Goal: Check status: Check status

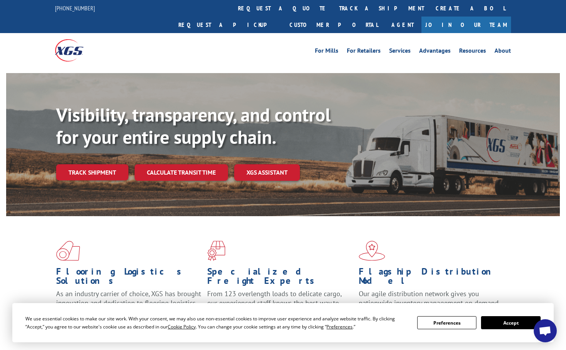
drag, startPoint x: 252, startPoint y: 10, endPoint x: 272, endPoint y: 3, distance: 21.6
click at [333, 10] on link "track a shipment" at bounding box center [381, 8] width 96 height 17
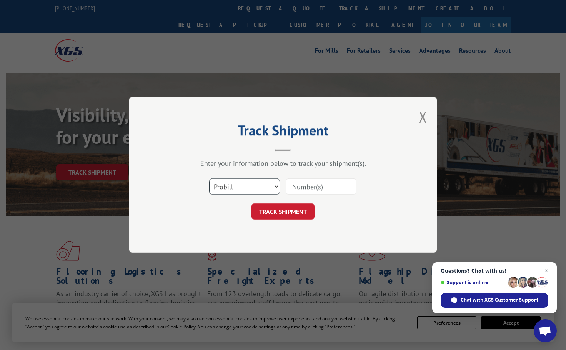
click at [272, 184] on select "Select category... Probill BOL PO" at bounding box center [244, 187] width 71 height 16
select select "bol"
click at [209, 179] on select "Select category... Probill BOL PO" at bounding box center [244, 187] width 71 height 16
click at [299, 188] on input at bounding box center [320, 187] width 71 height 16
click at [304, 185] on input at bounding box center [320, 187] width 71 height 16
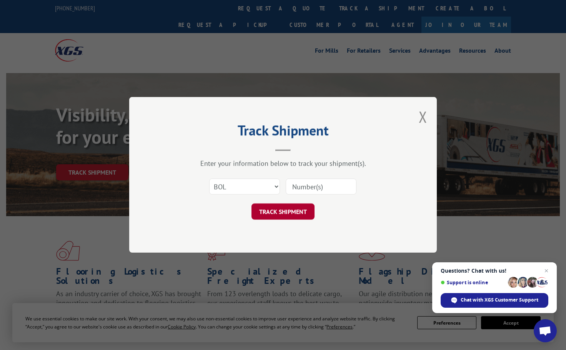
paste input "124857100"
type input "124857100"
drag, startPoint x: 284, startPoint y: 209, endPoint x: 318, endPoint y: 199, distance: 35.5
click at [284, 209] on button "TRACK SHIPMENT" at bounding box center [282, 212] width 63 height 16
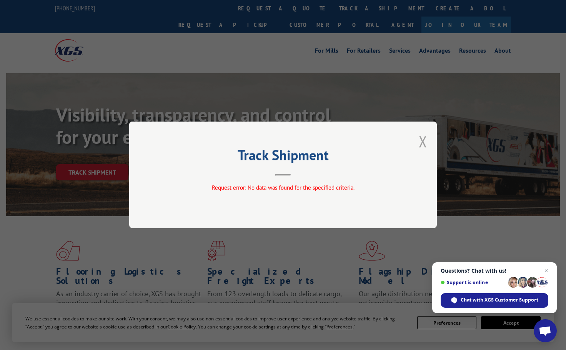
click at [423, 144] on button "Close modal" at bounding box center [422, 141] width 8 height 20
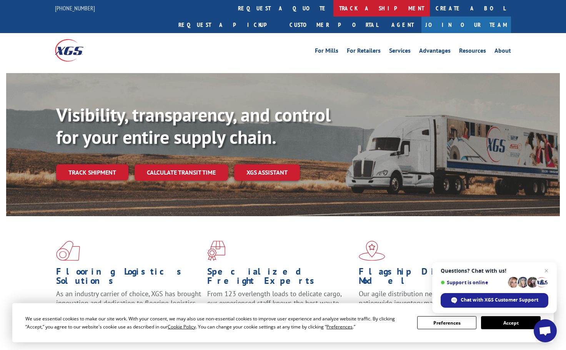
click at [333, 5] on link "track a shipment" at bounding box center [381, 8] width 96 height 17
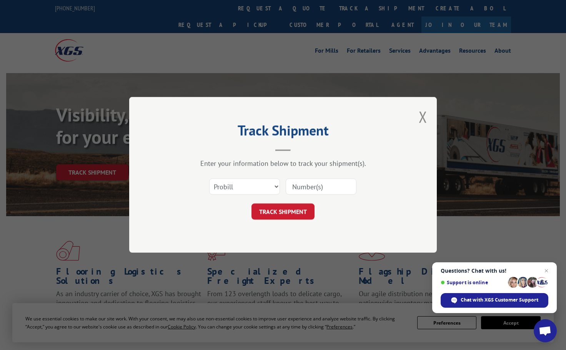
click at [305, 190] on input at bounding box center [320, 187] width 71 height 16
paste input "31463733"
type input "31463733"
click at [268, 188] on select "Select category... Probill BOL PO" at bounding box center [244, 187] width 71 height 16
select select "bol"
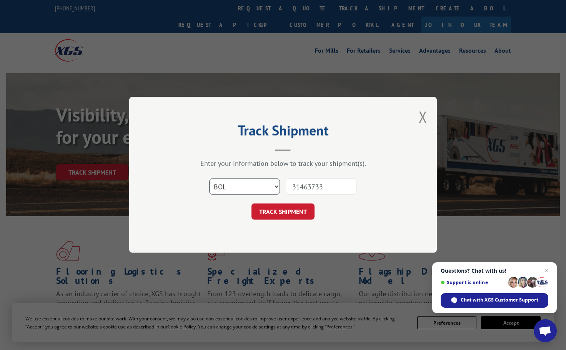
click at [209, 179] on select "Select category... Probill BOL PO" at bounding box center [244, 187] width 71 height 16
click at [289, 210] on button "TRACK SHIPMENT" at bounding box center [282, 212] width 63 height 16
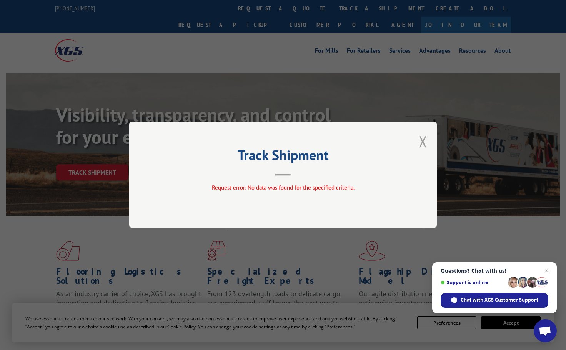
click at [425, 143] on button "Close modal" at bounding box center [422, 141] width 8 height 20
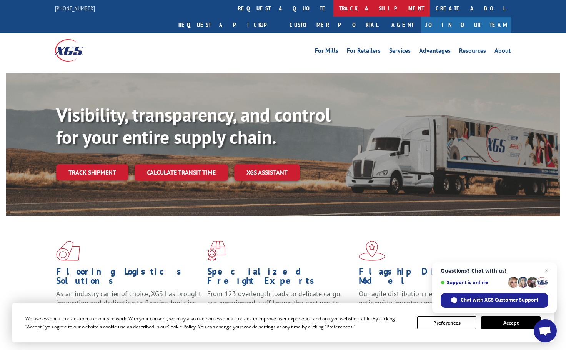
click at [333, 9] on link "track a shipment" at bounding box center [381, 8] width 96 height 17
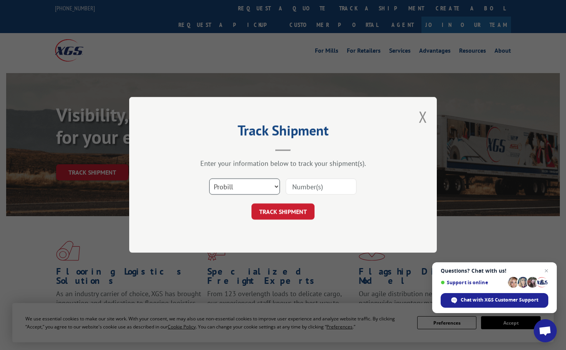
click at [244, 189] on select "Select category... Probill BOL PO" at bounding box center [244, 187] width 71 height 16
select select "po"
click at [209, 179] on select "Select category... Probill BOL PO" at bounding box center [244, 187] width 71 height 16
click at [303, 188] on input at bounding box center [320, 187] width 71 height 16
paste input "4503818134"
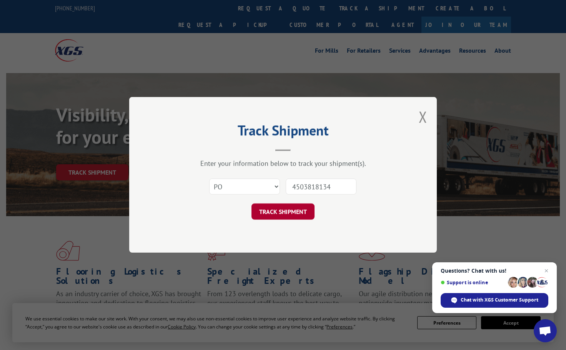
type input "4503818134"
click at [278, 209] on button "TRACK SHIPMENT" at bounding box center [282, 212] width 63 height 16
